Goal: Ask a question

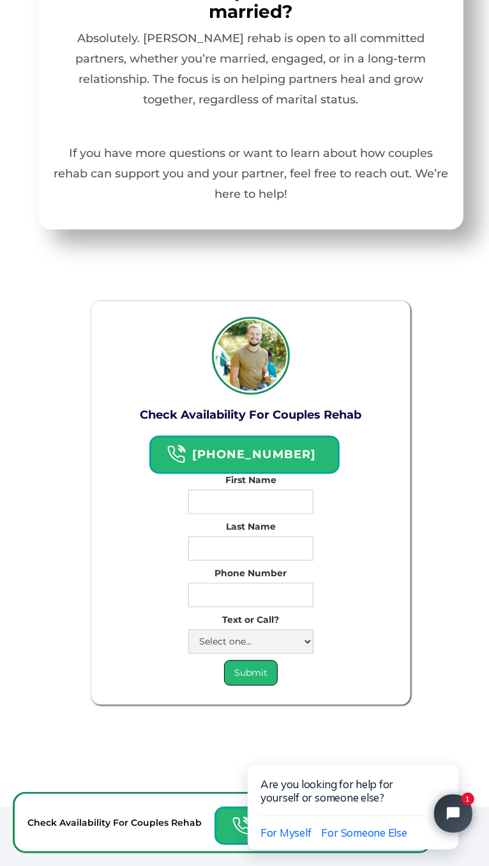
scroll to position [9211, 0]
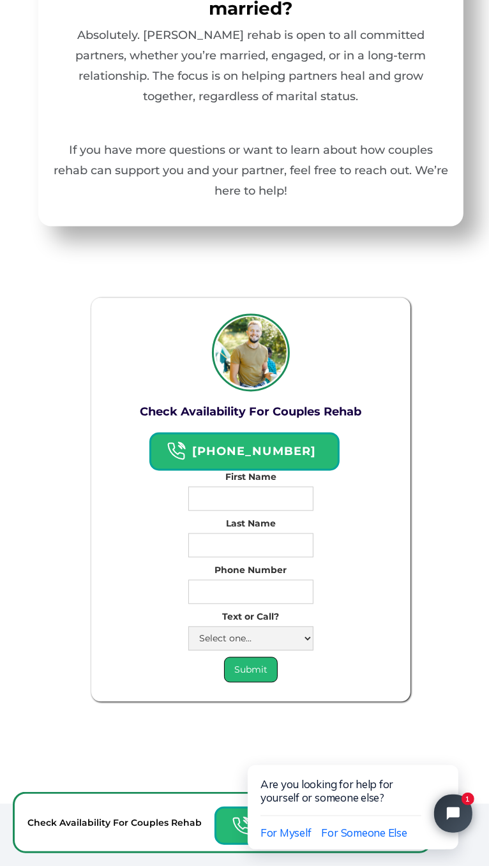
click at [466, 827] on html "Are you looking for help for yourself or someone else? For Myself For Someone E…" at bounding box center [354, 794] width 268 height 142
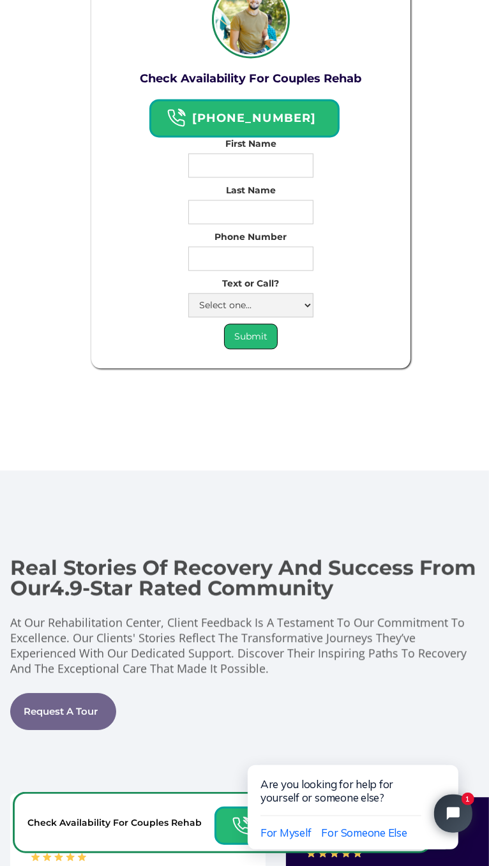
scroll to position [9541, 0]
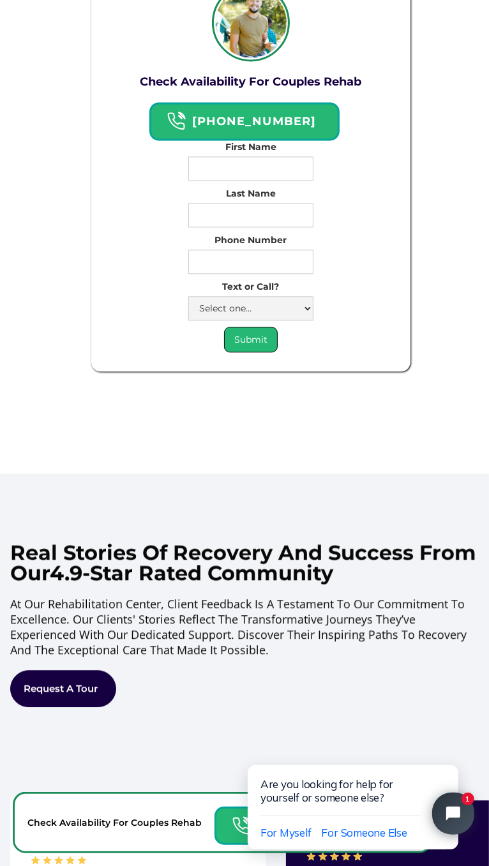
click at [462, 804] on button "Close chat widget" at bounding box center [452, 813] width 42 height 42
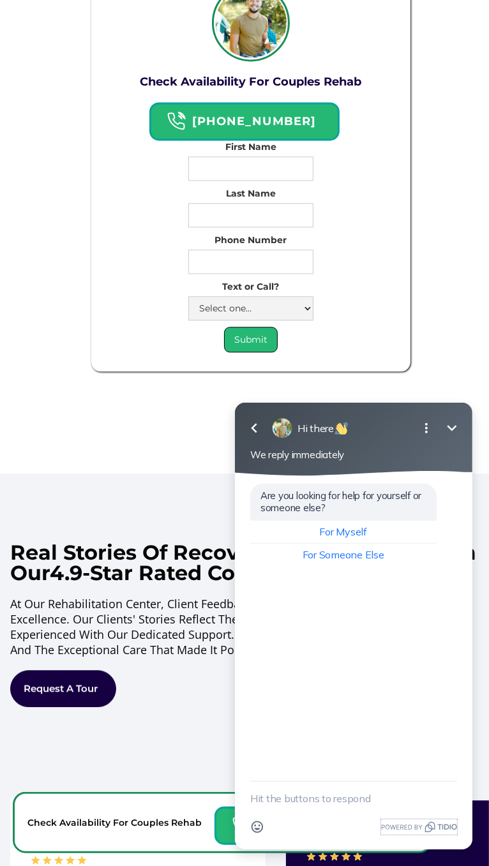
click at [446, 826] on icon "Powered by Tidio." at bounding box center [418, 826] width 76 height 15
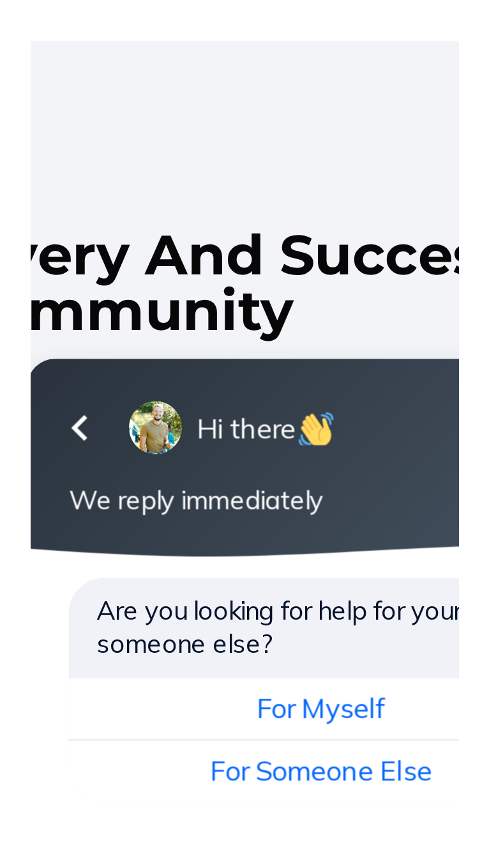
scroll to position [9606, 0]
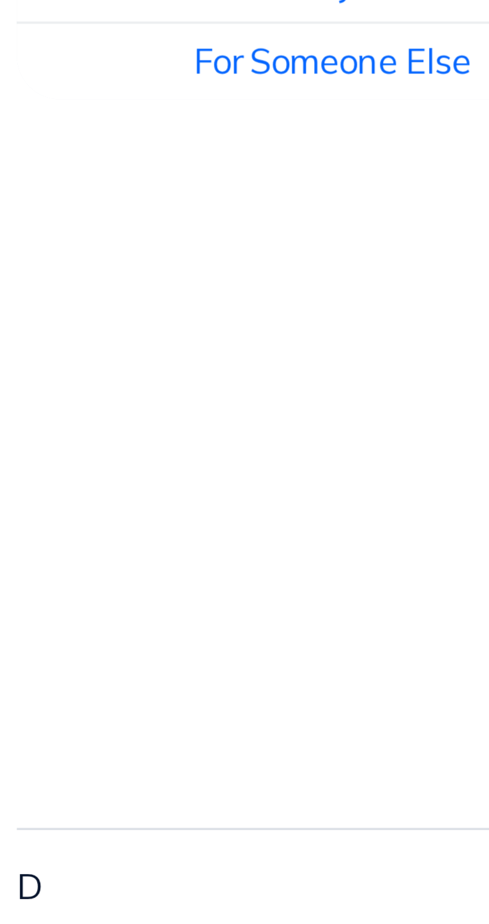
scroll to position [9671, 0]
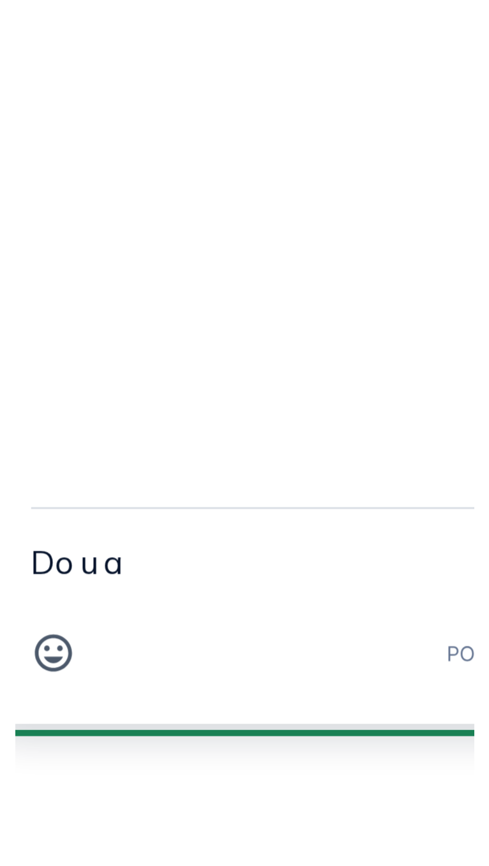
scroll to position [9671, 0]
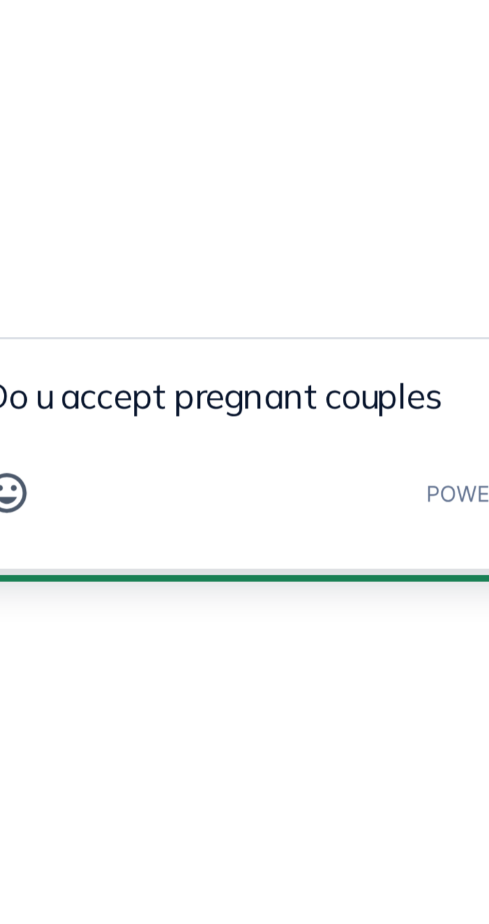
scroll to position [9712, 0]
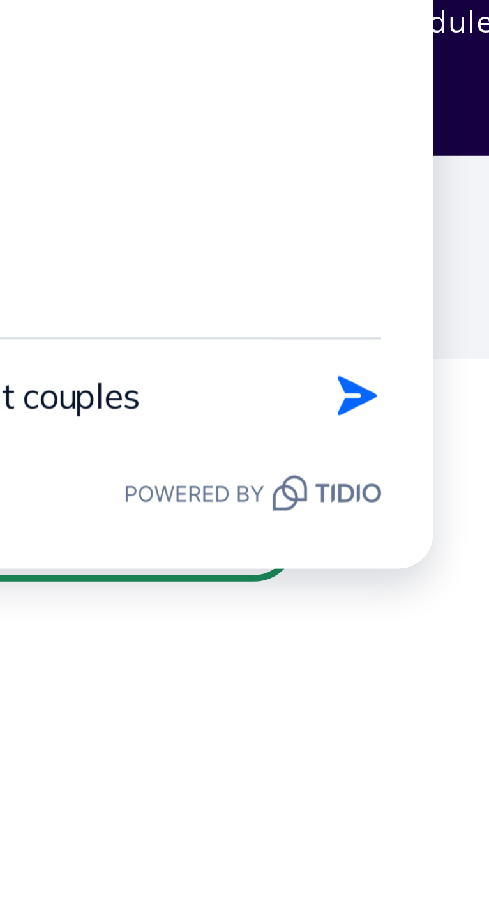
type textarea "Do u accept pregnant couples"
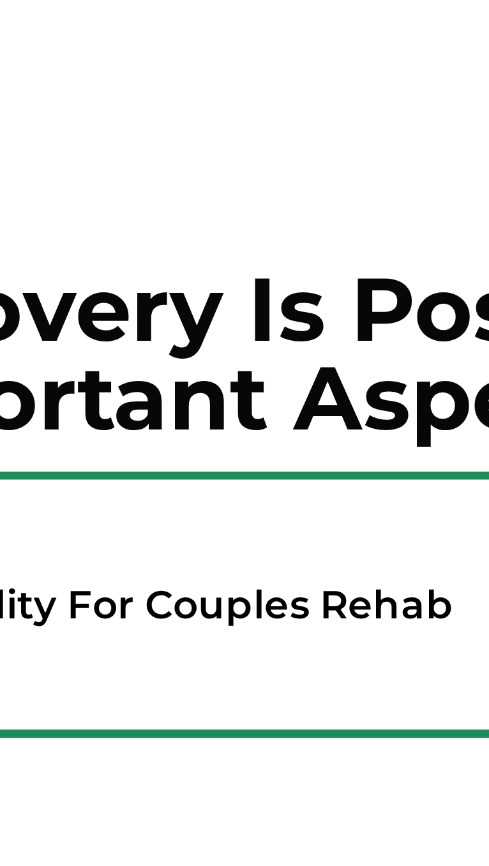
scroll to position [9889, 0]
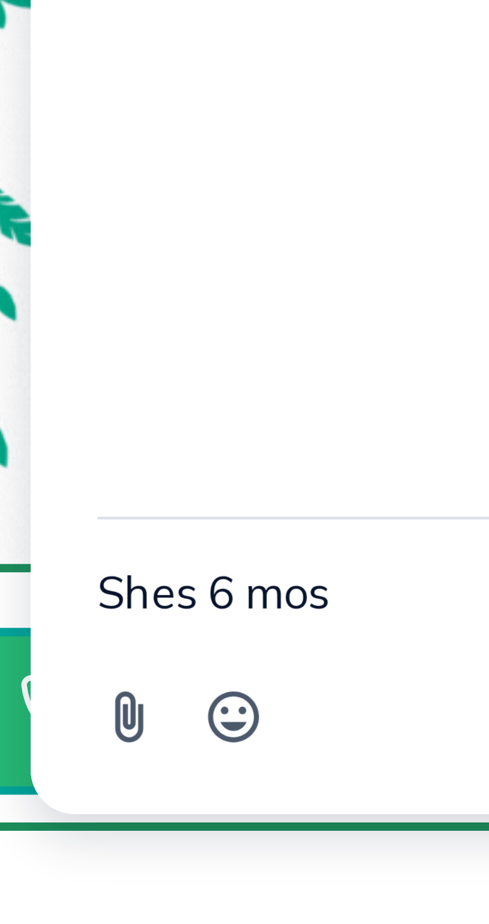
scroll to position [10043, 0]
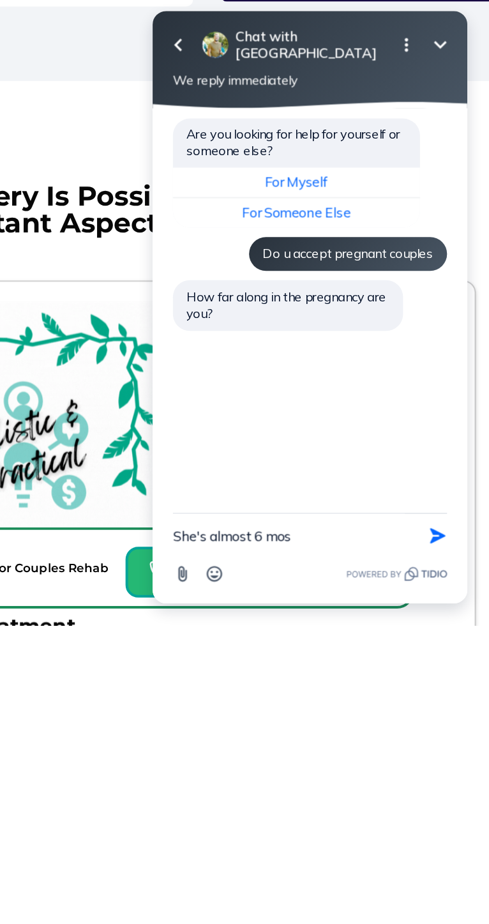
scroll to position [10068, 0]
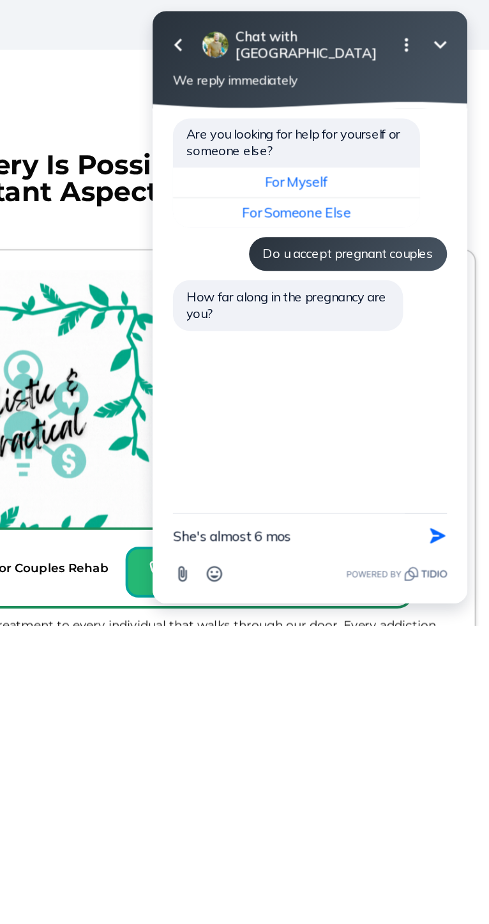
type textarea "She's almost 6 mos"
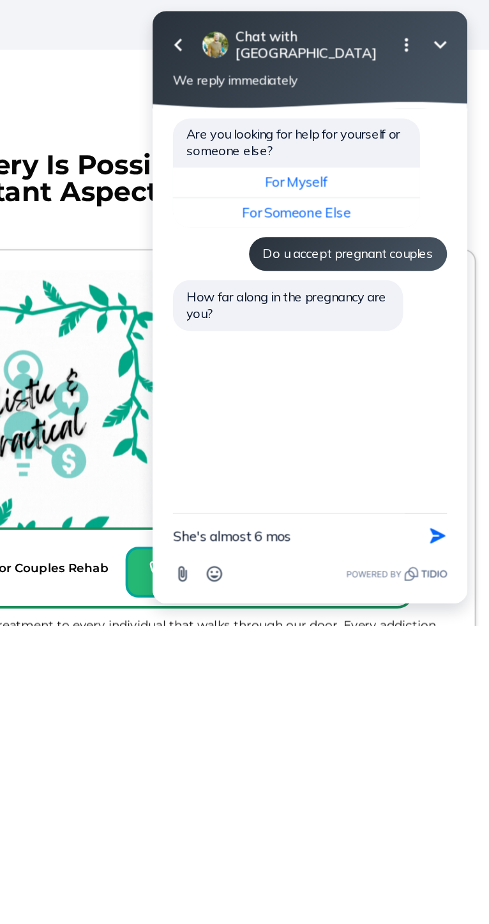
click at [370, 405] on button "Send Shortcut" at bounding box center [362, 403] width 24 height 24
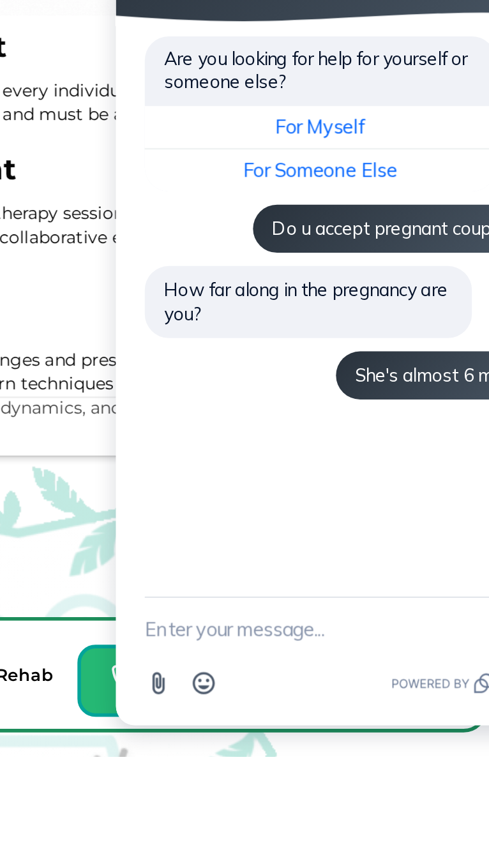
scroll to position [10494, 0]
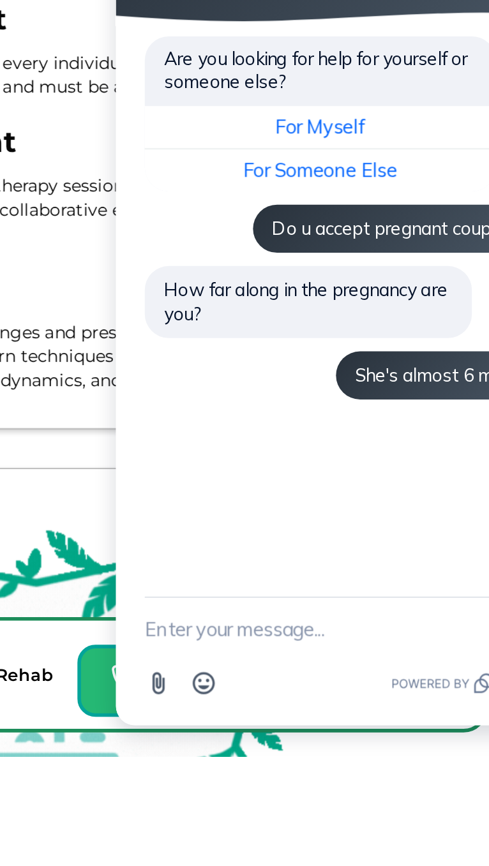
click at [200, 299] on div "Attachment Emoji" at bounding box center [219, 297] width 207 height 24
click at [202, 269] on textarea "New message" at bounding box center [219, 267] width 207 height 33
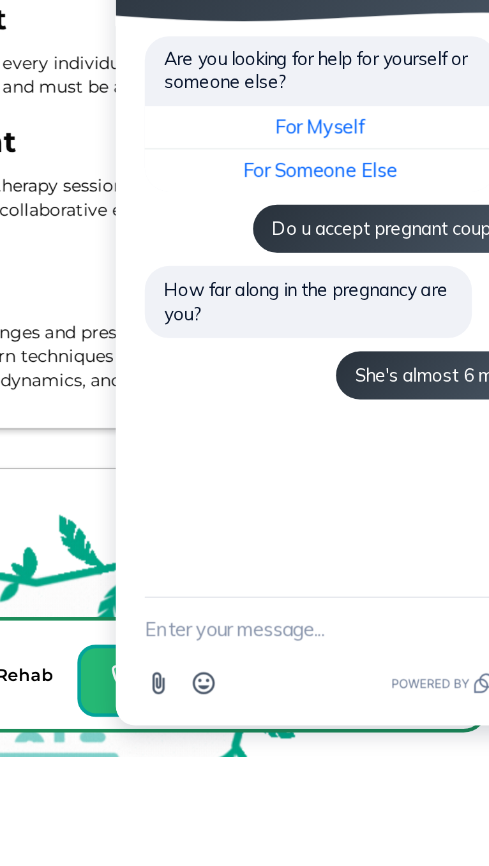
scroll to position [10602, 0]
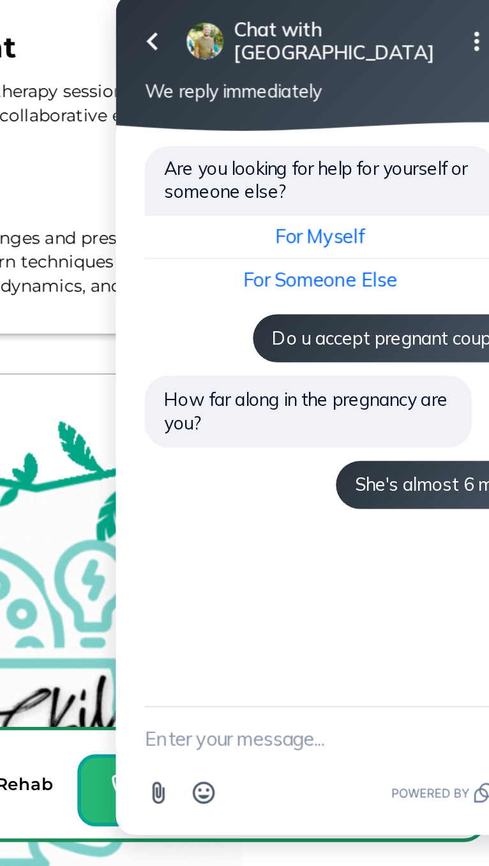
click at [201, 437] on html "Go back Chat with [GEOGRAPHIC_DATA] Minimize Open options We reply immediately …" at bounding box center [219, 206] width 271 height 477
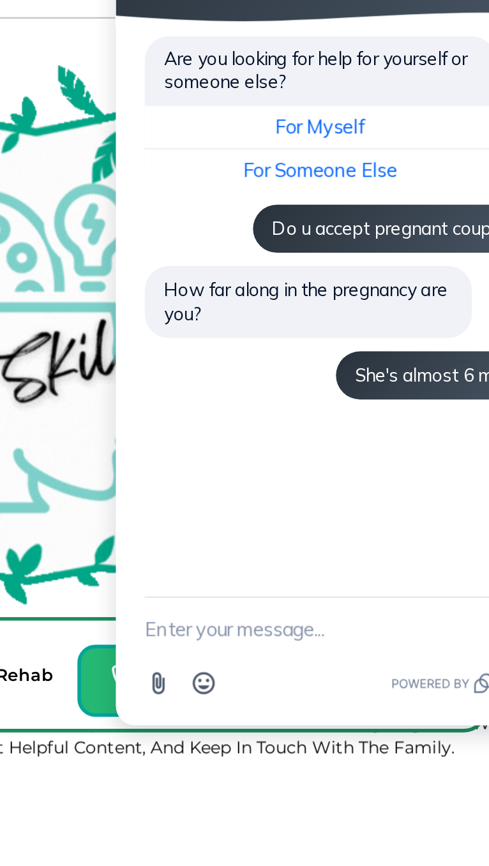
scroll to position [10739, 0]
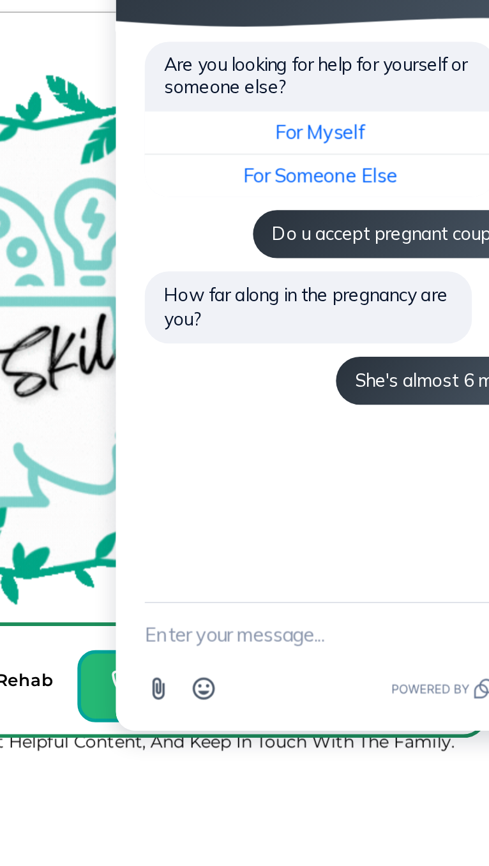
click at [197, 306] on div "Attachment Emoji" at bounding box center [219, 302] width 207 height 24
click at [209, 276] on textarea "New message" at bounding box center [219, 273] width 207 height 33
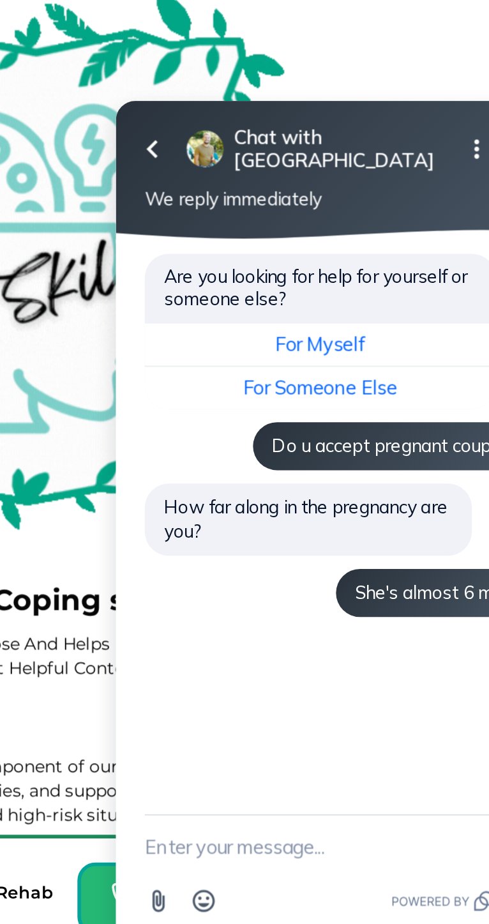
scroll to position [10981, 0]
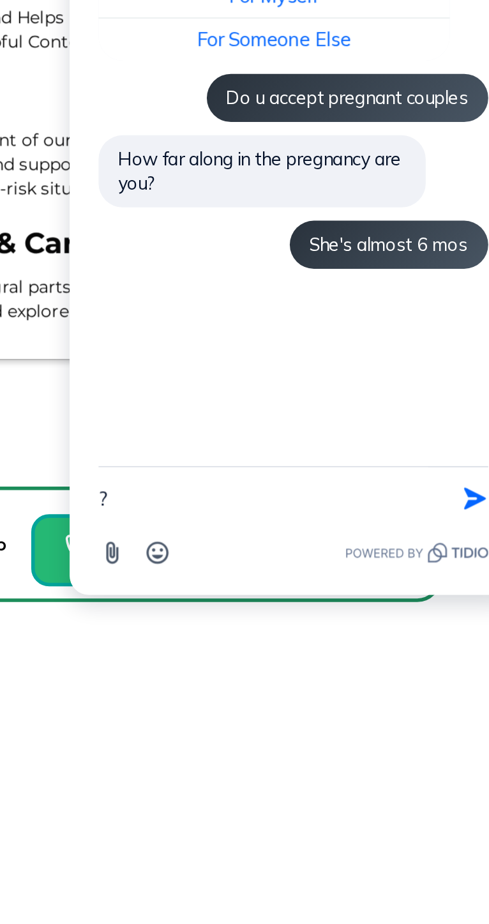
type textarea "?"
click at [263, 130] on button "Send Shortcut" at bounding box center [270, 137] width 24 height 24
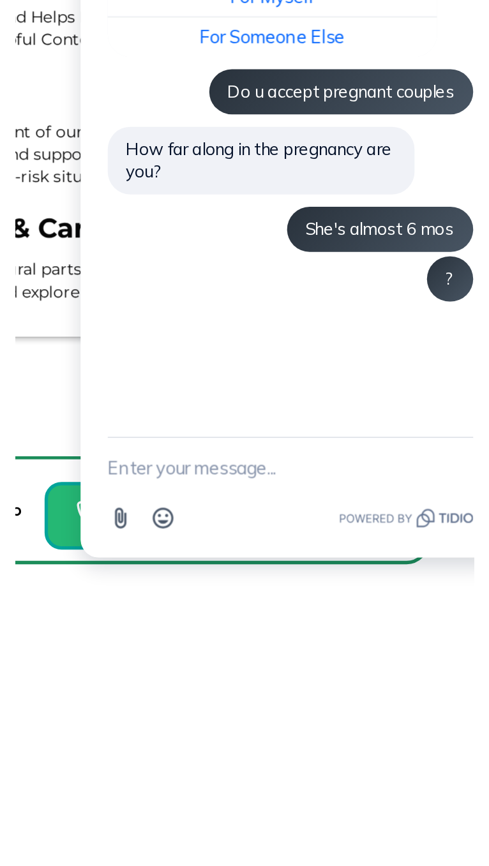
scroll to position [11007, 0]
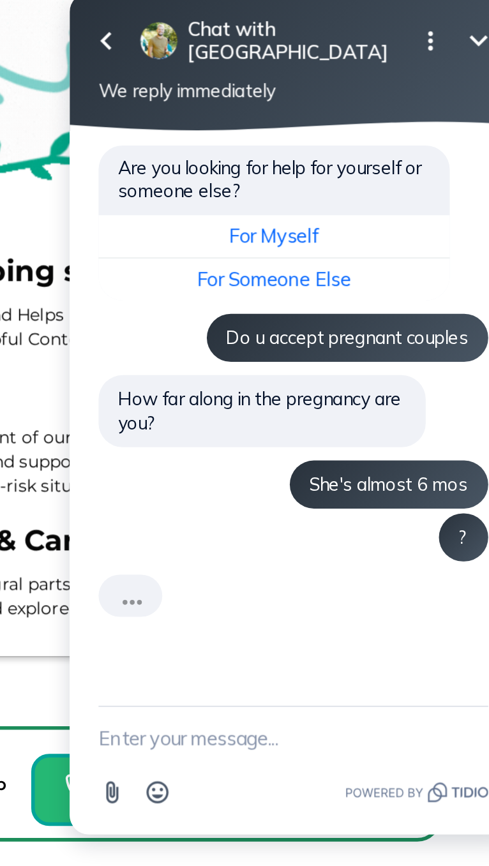
click at [237, 9] on button "Open options" at bounding box center [247, 7] width 26 height 26
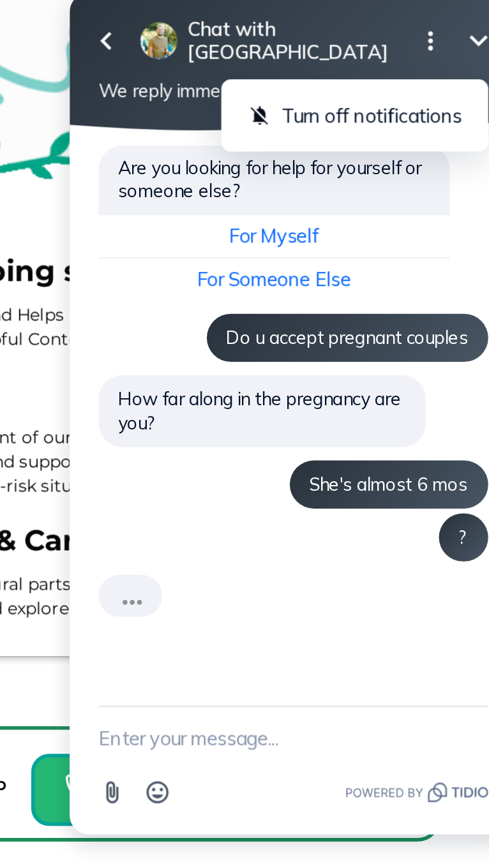
click at [244, 0] on button "Close options" at bounding box center [247, 7] width 26 height 26
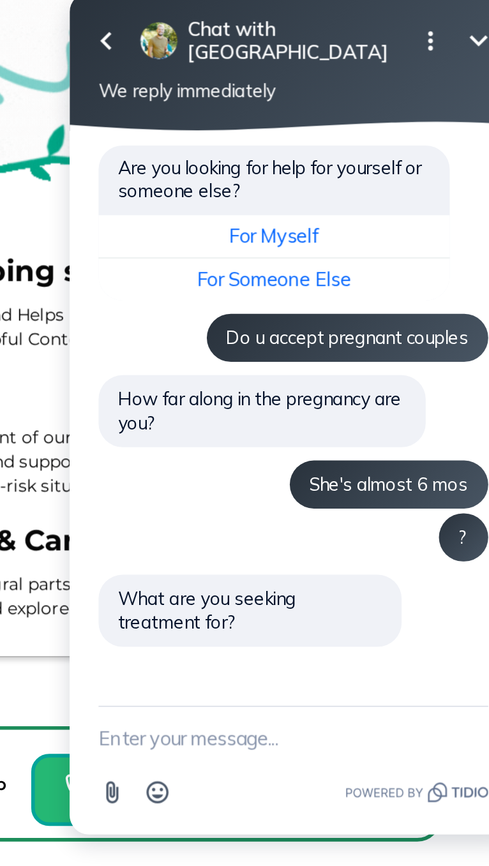
scroll to position [0, 0]
click at [159, 382] on textarea "New message" at bounding box center [173, 377] width 207 height 33
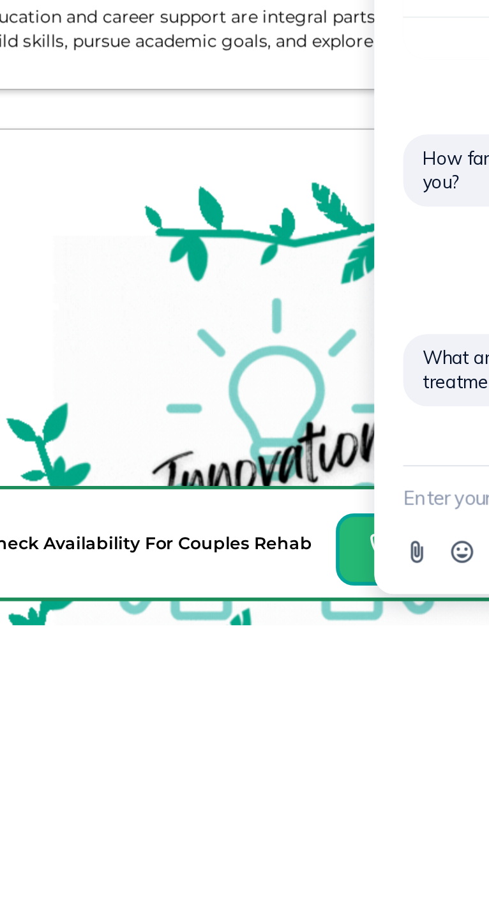
scroll to position [11126, 0]
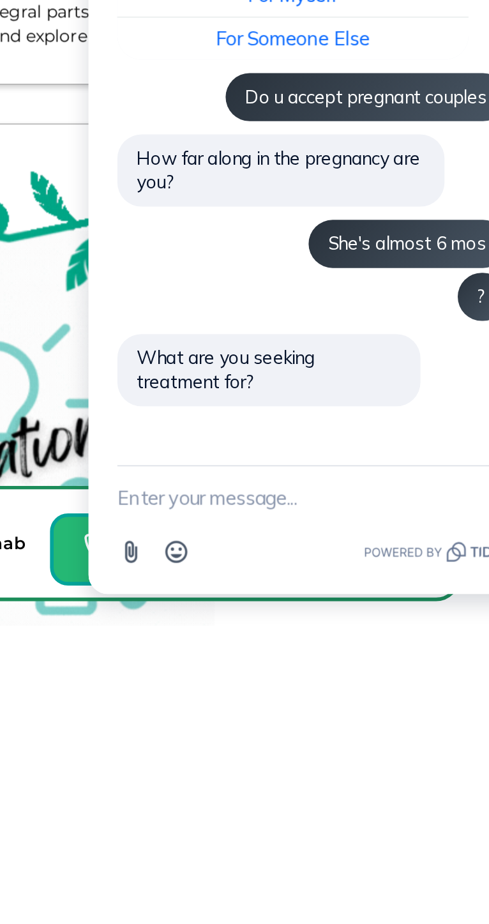
click at [183, 137] on textarea "New message" at bounding box center [192, 135] width 207 height 33
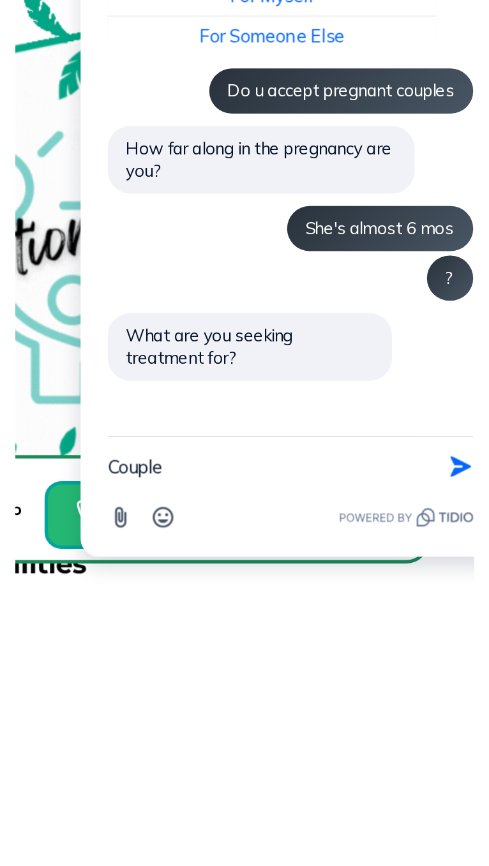
scroll to position [11251, 0]
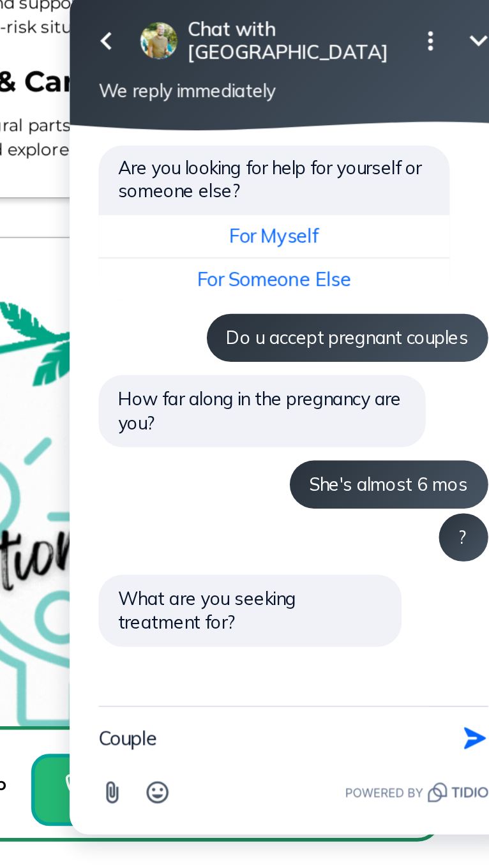
click at [158, 380] on textarea "Couple" at bounding box center [157, 377] width 175 height 33
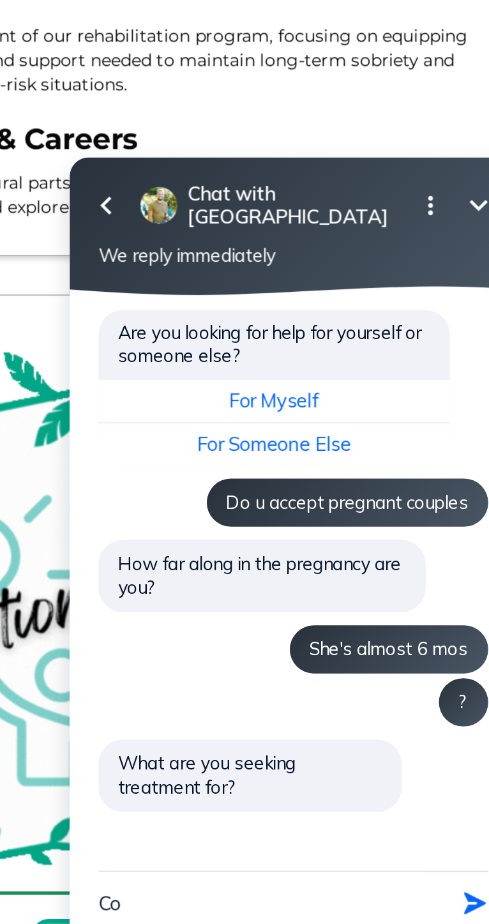
scroll to position [11251, 0]
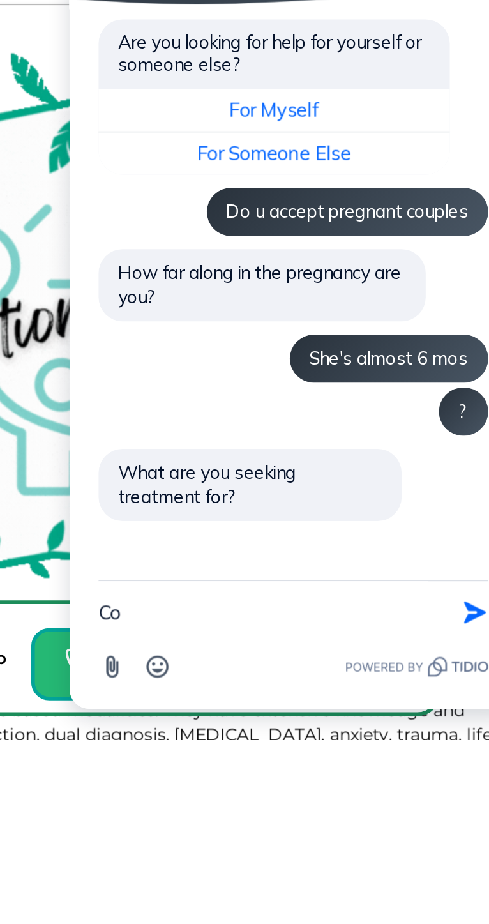
type textarea "C"
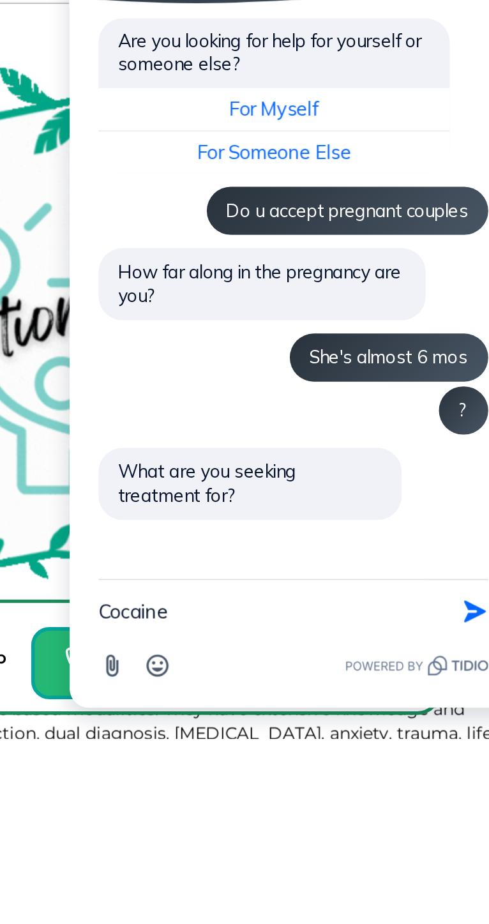
scroll to position [11279, 0]
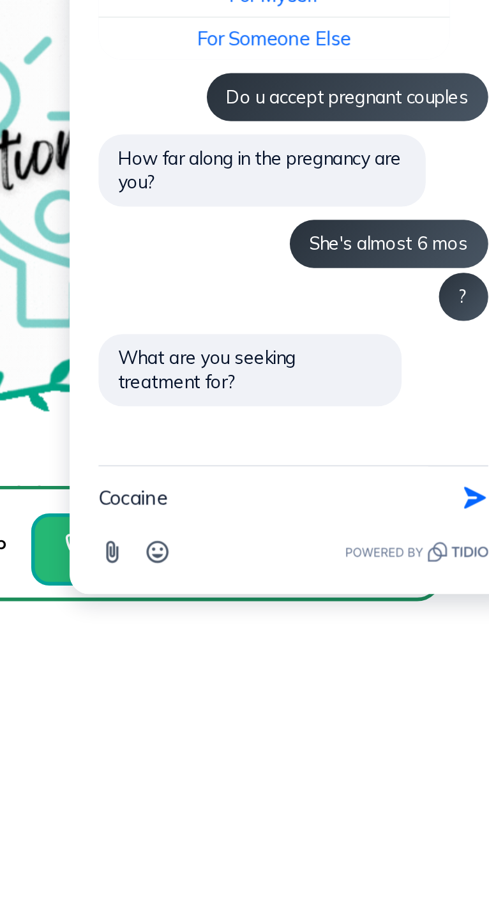
type textarea "Cocaine"
click at [273, 142] on icon "button" at bounding box center [270, 136] width 14 height 14
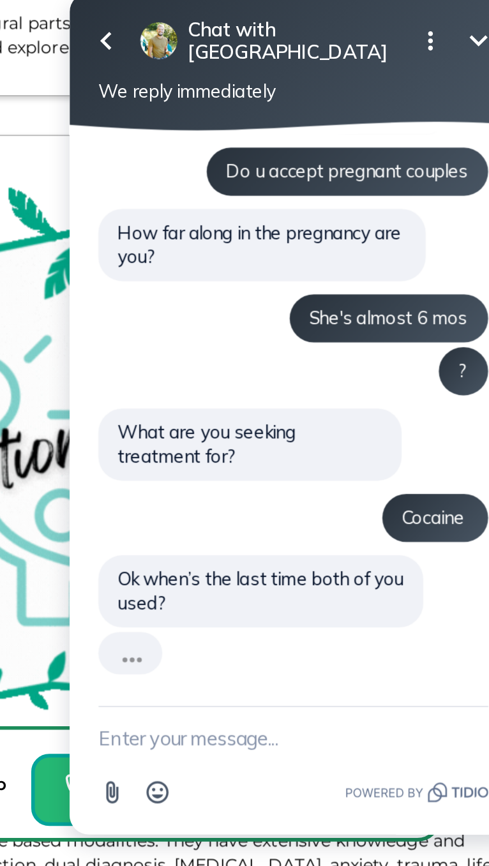
scroll to position [63, 0]
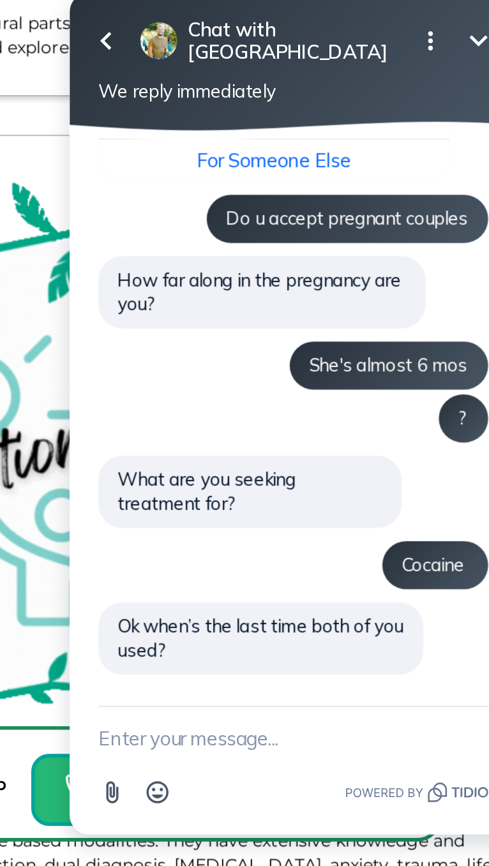
click at [154, 382] on textarea "New message" at bounding box center [173, 377] width 207 height 33
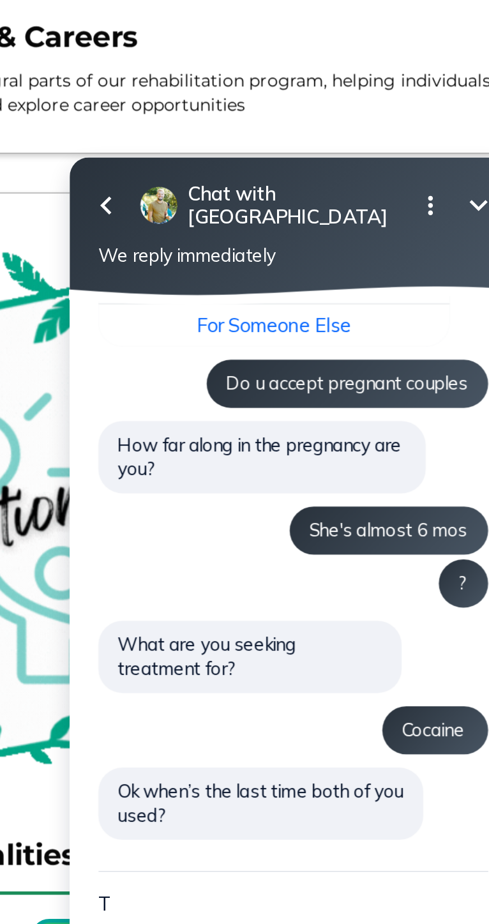
scroll to position [11305, 0]
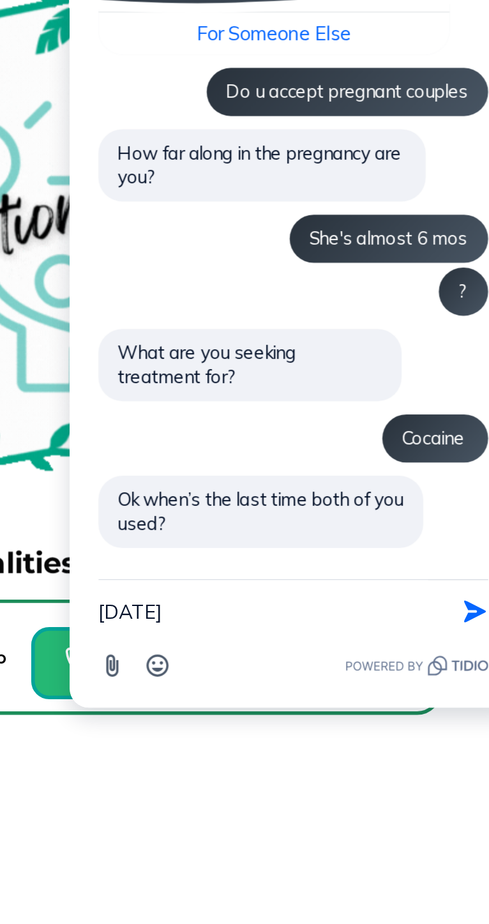
type textarea "[DATE]"
click at [260, 255] on button "Send Shortcut" at bounding box center [270, 249] width 24 height 24
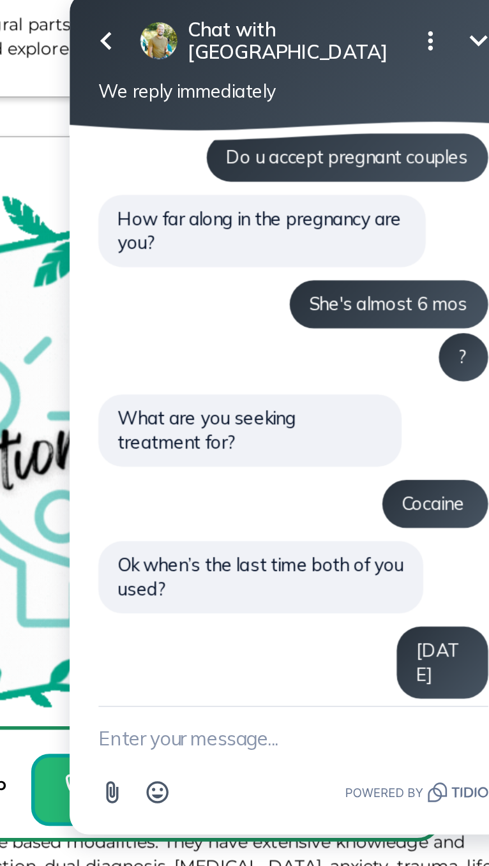
click at [253, 310] on div "Are you looking for help for yourself or someone else? For Myself For Someone E…" at bounding box center [173, 169] width 207 height 407
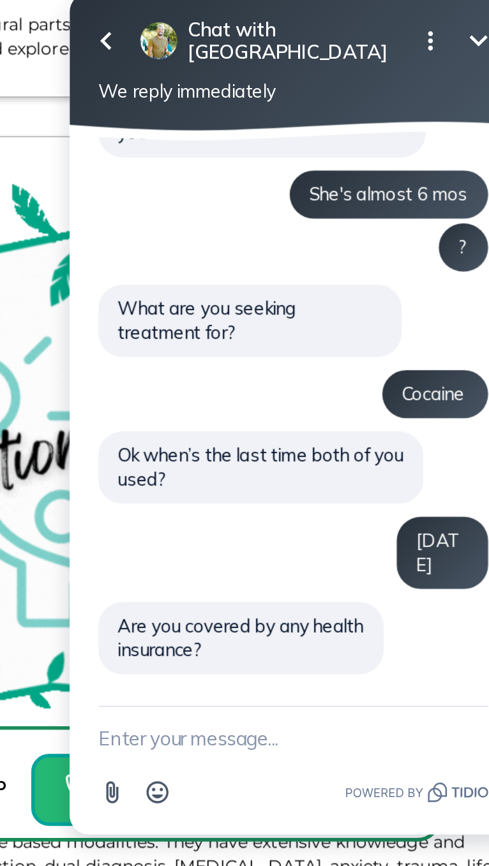
scroll to position [141, 0]
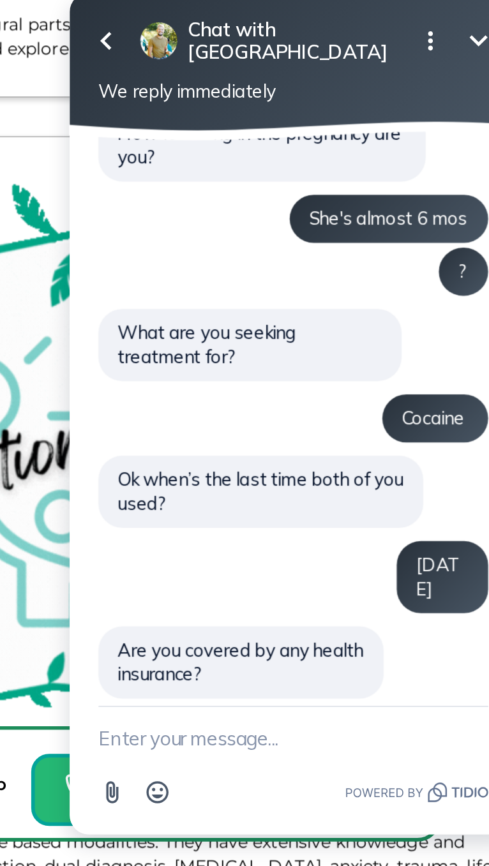
click at [125, 391] on textarea "New message" at bounding box center [173, 377] width 207 height 33
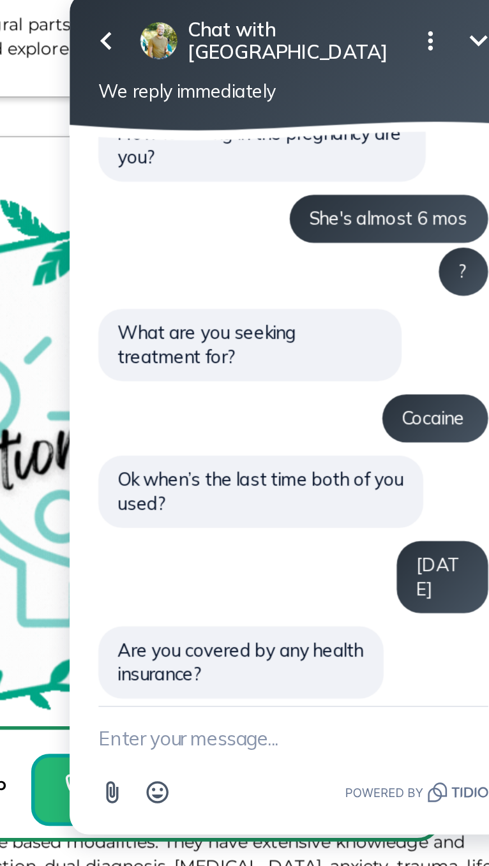
click at [159, 372] on textarea "New message" at bounding box center [173, 377] width 207 height 33
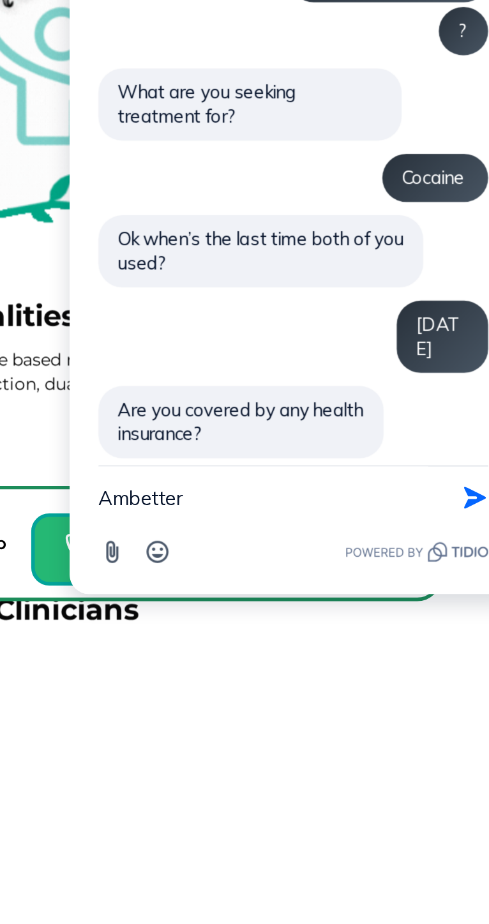
scroll to position [11402, 0]
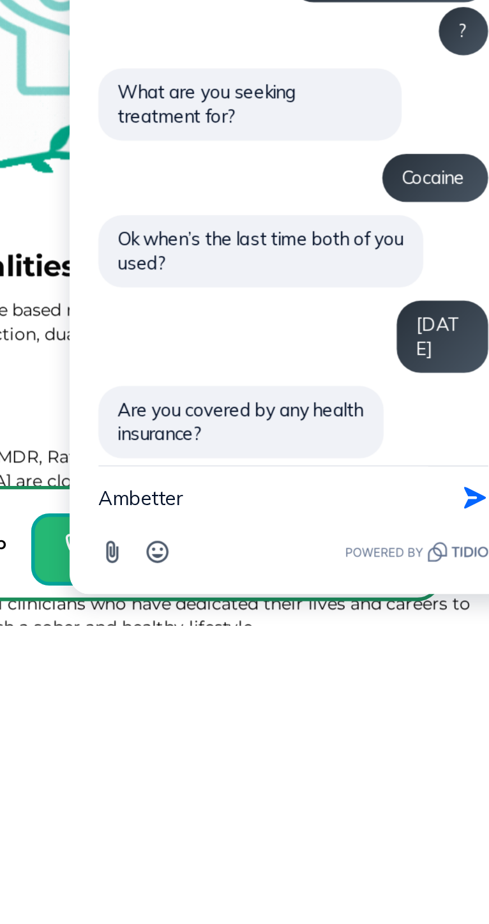
type textarea "Ambetter"
click at [276, 139] on icon "button" at bounding box center [270, 136] width 14 height 14
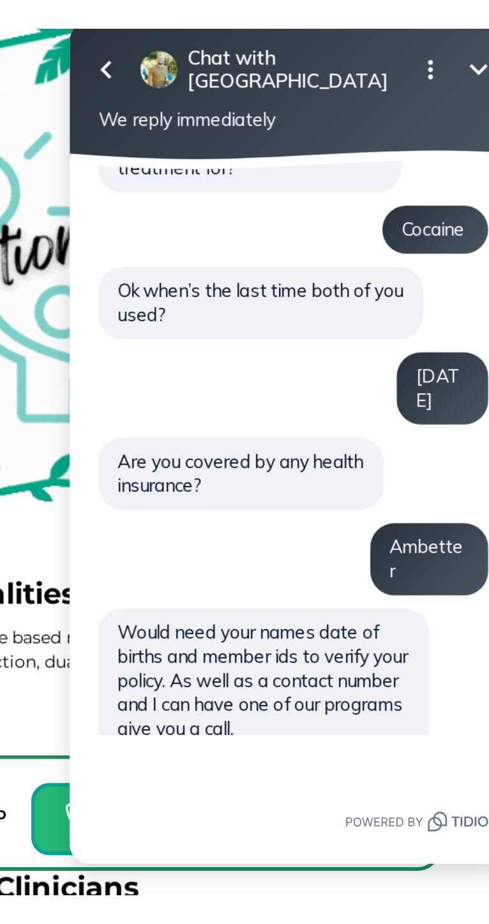
scroll to position [11428, 0]
